Goal: Transaction & Acquisition: Obtain resource

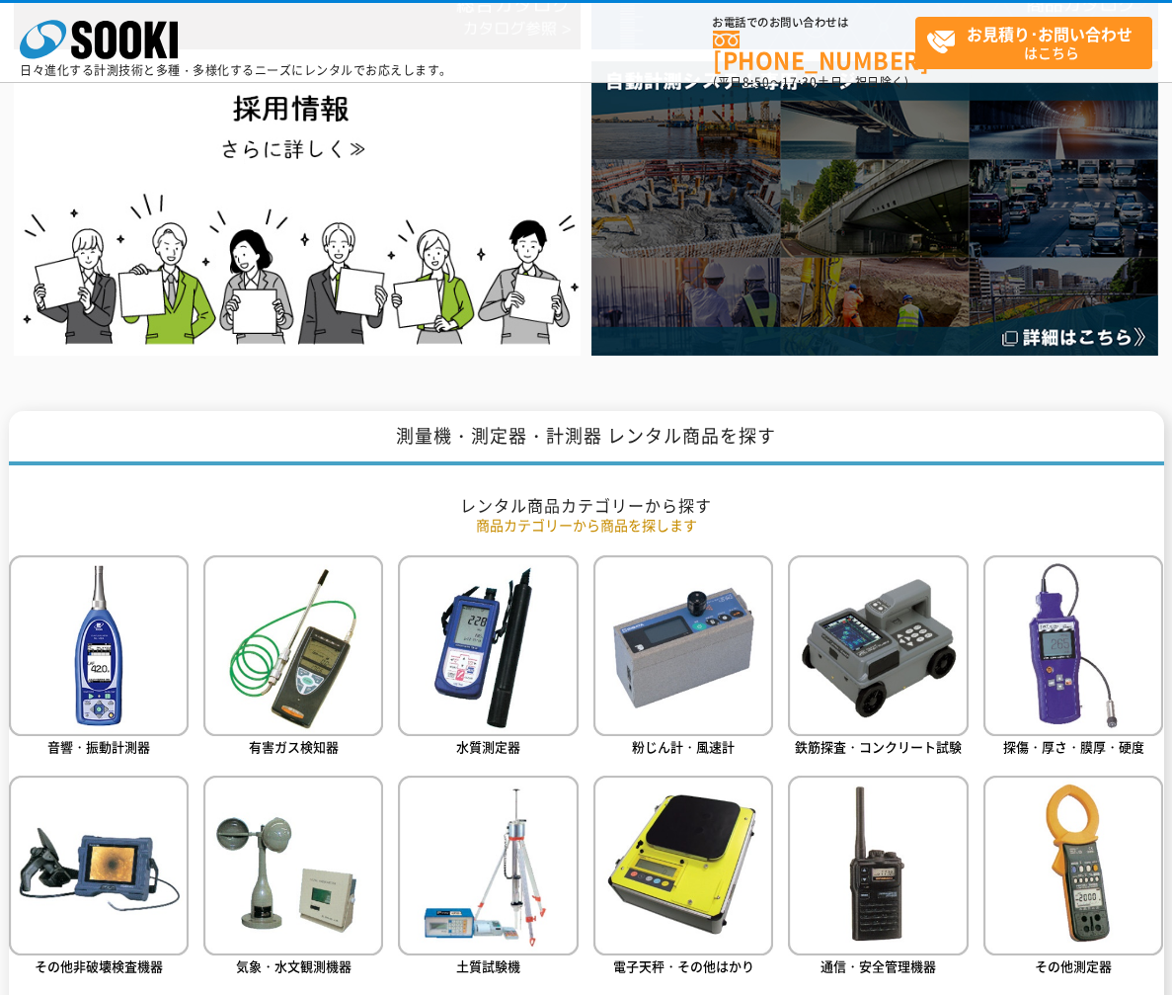
scroll to position [428, 0]
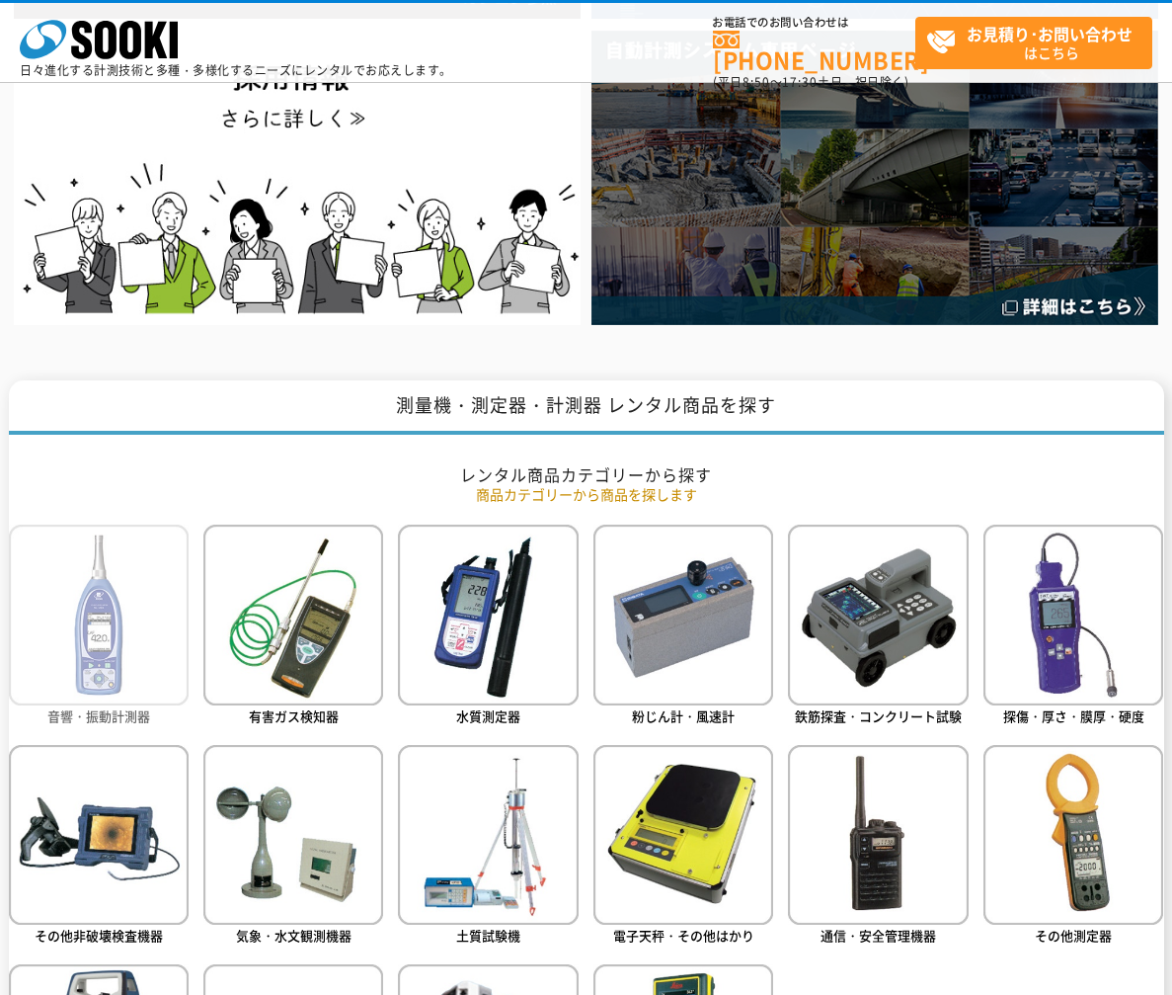
click at [143, 596] on img at bounding box center [99, 614] width 180 height 180
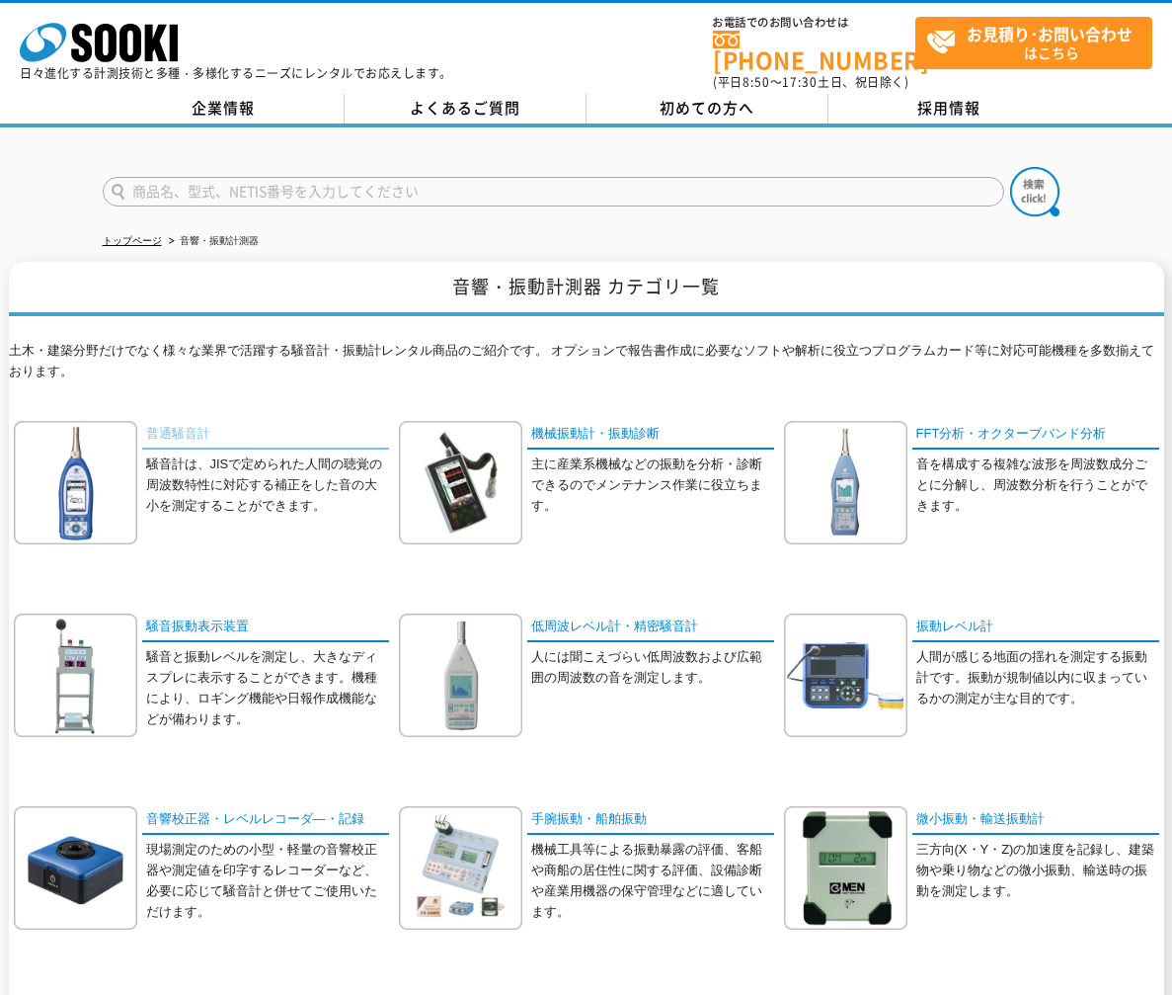
click at [181, 421] on link "普通騒音計" at bounding box center [265, 435] width 247 height 29
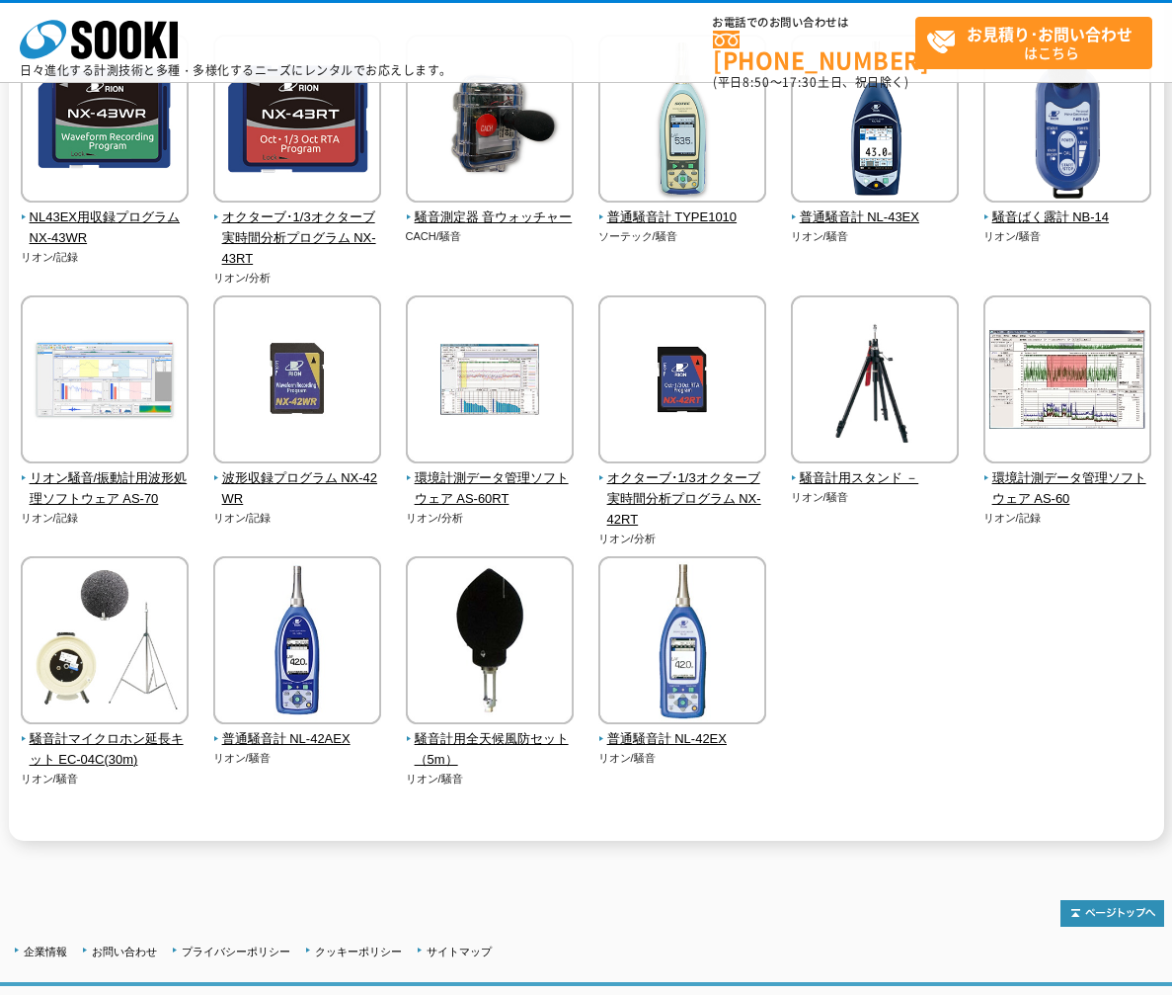
scroll to position [303, 0]
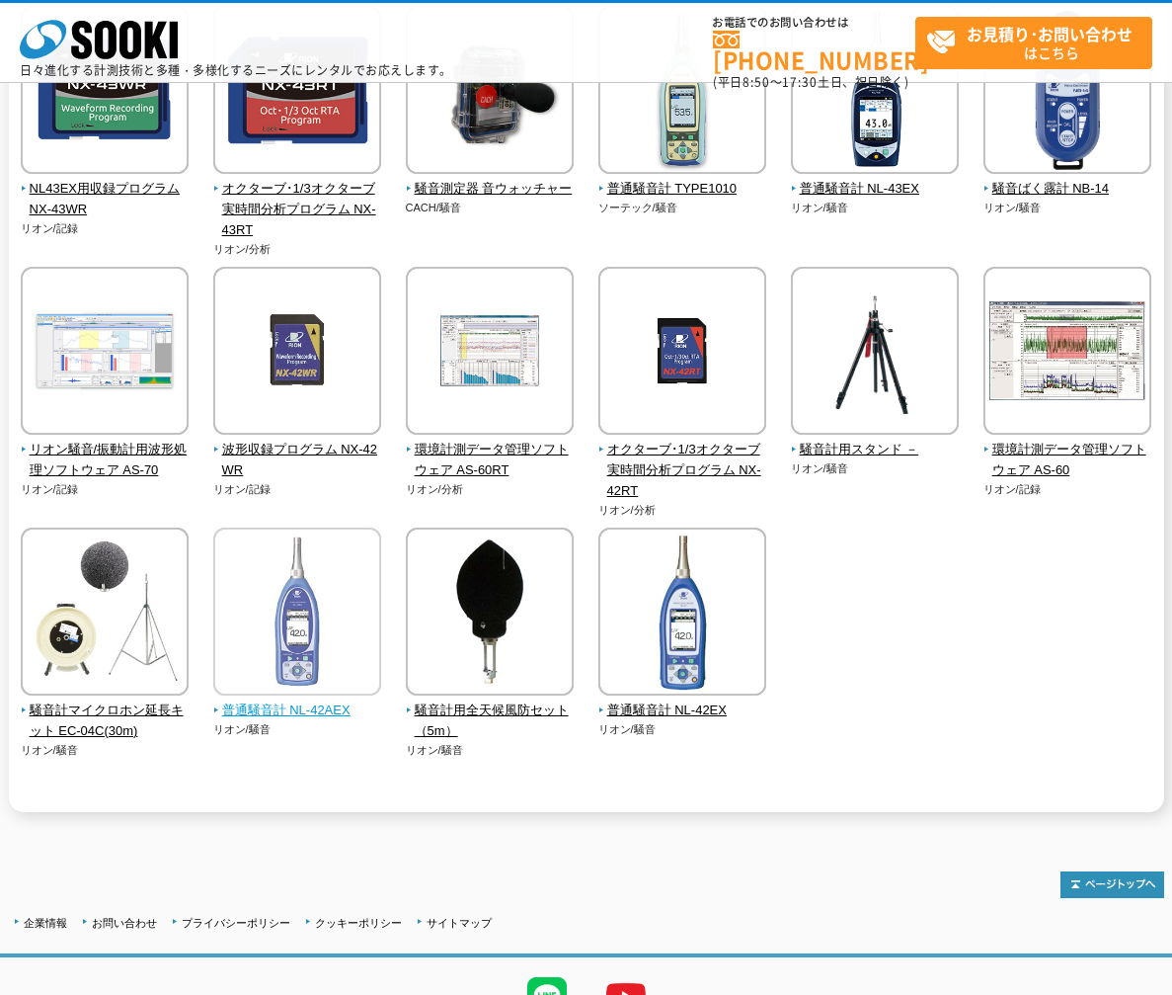
click at [280, 689] on img at bounding box center [297, 613] width 168 height 173
click at [304, 719] on span "普通騒音計 NL-42AEX" at bounding box center [297, 710] width 169 height 21
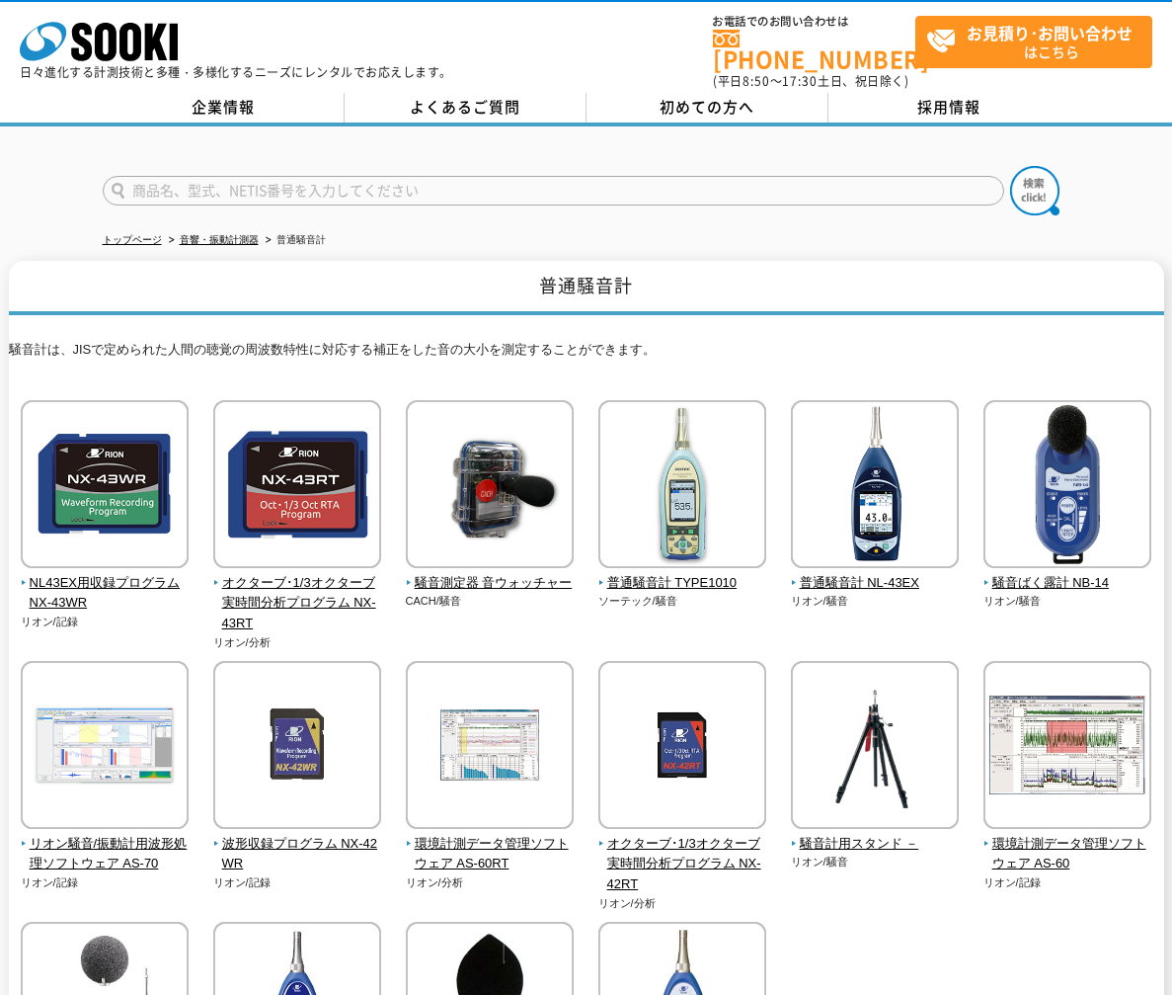
scroll to position [0, 0]
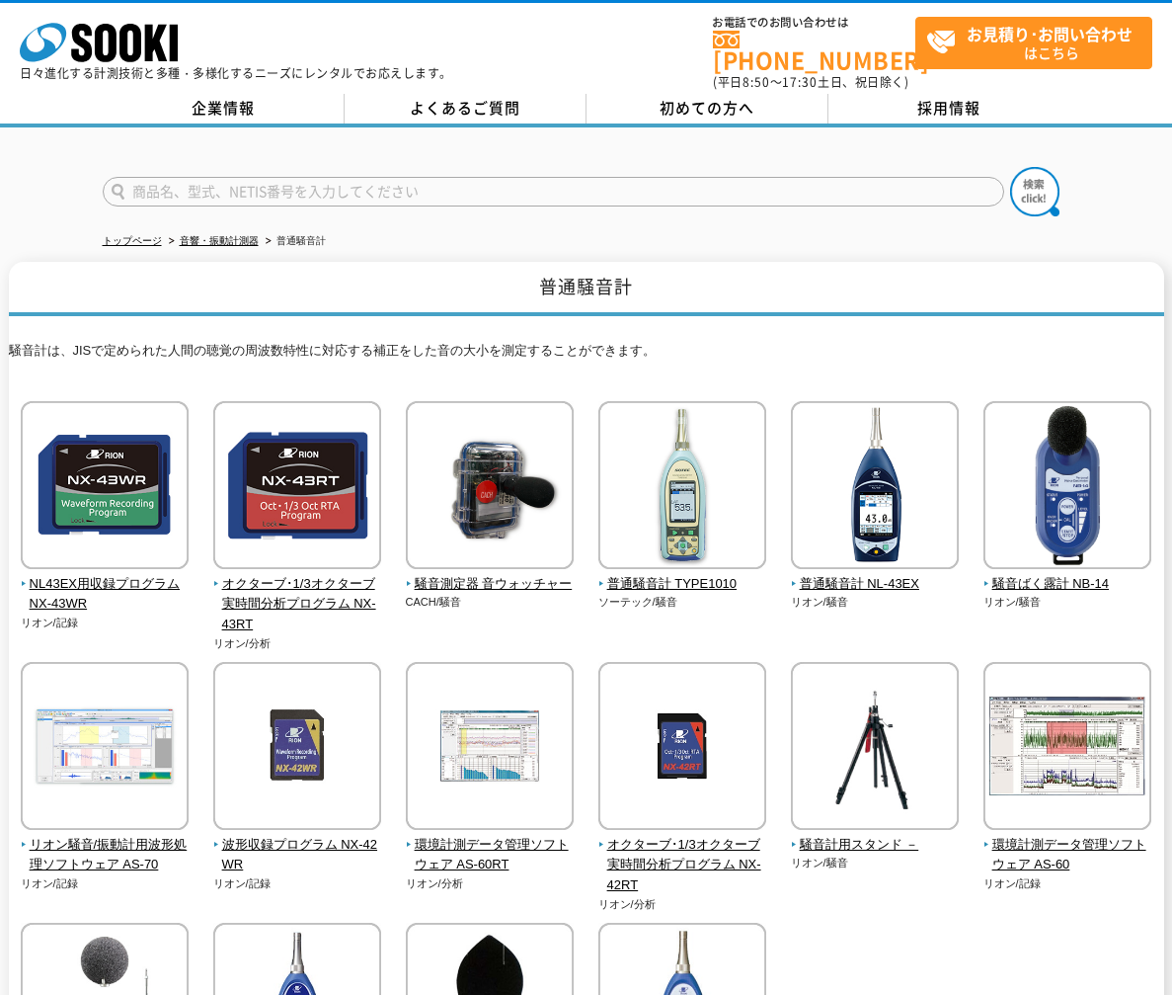
click at [207, 177] on input "text" at bounding box center [554, 192] width 902 height 30
type input "普通騒音計　NL-20"
click at [1037, 167] on img at bounding box center [1034, 191] width 49 height 49
click at [412, 179] on input "普通騒音計　NL-20" at bounding box center [554, 192] width 902 height 30
